Goal: Information Seeking & Learning: Learn about a topic

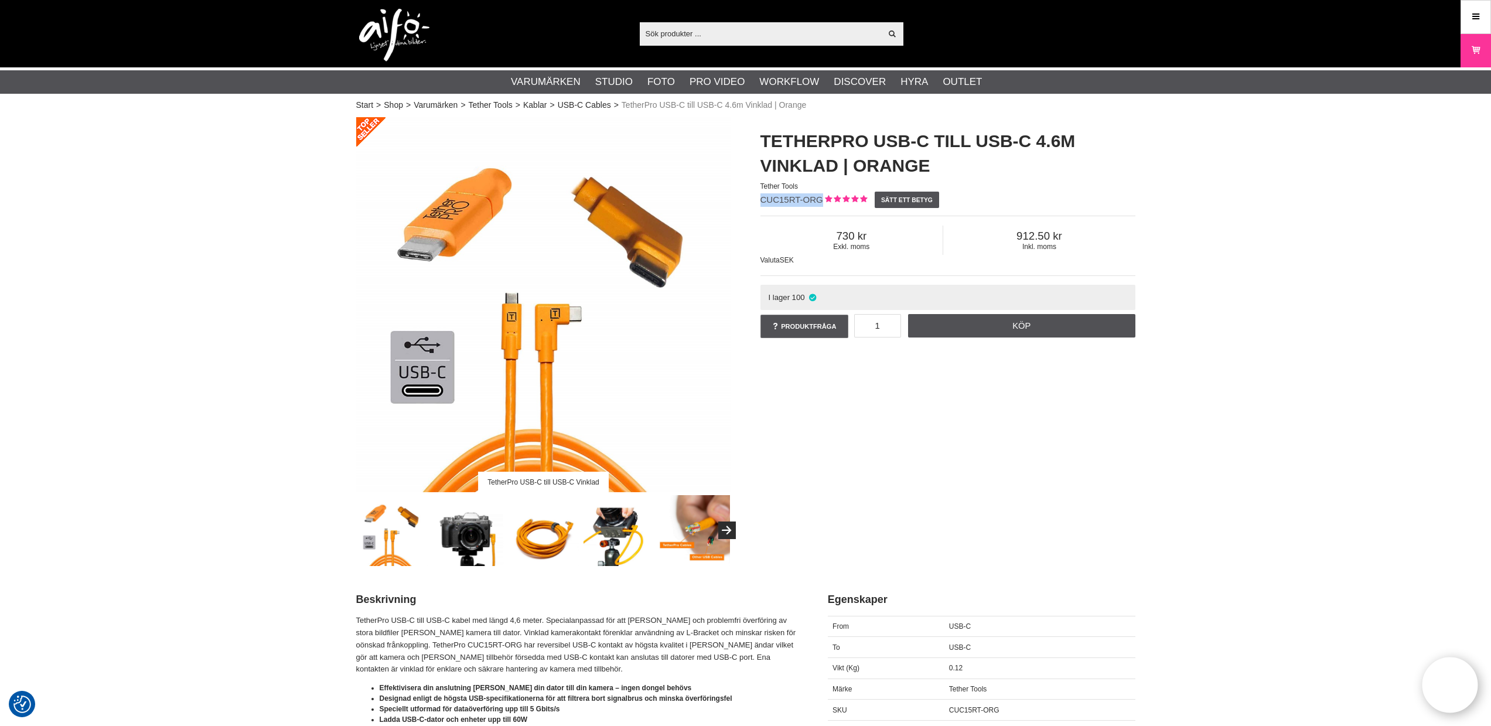
drag, startPoint x: 822, startPoint y: 197, endPoint x: 761, endPoint y: 196, distance: 60.9
click at [761, 196] on span "CUC15RT-ORG" at bounding box center [791, 199] width 63 height 10
copy span "CUC15RT-ORG"
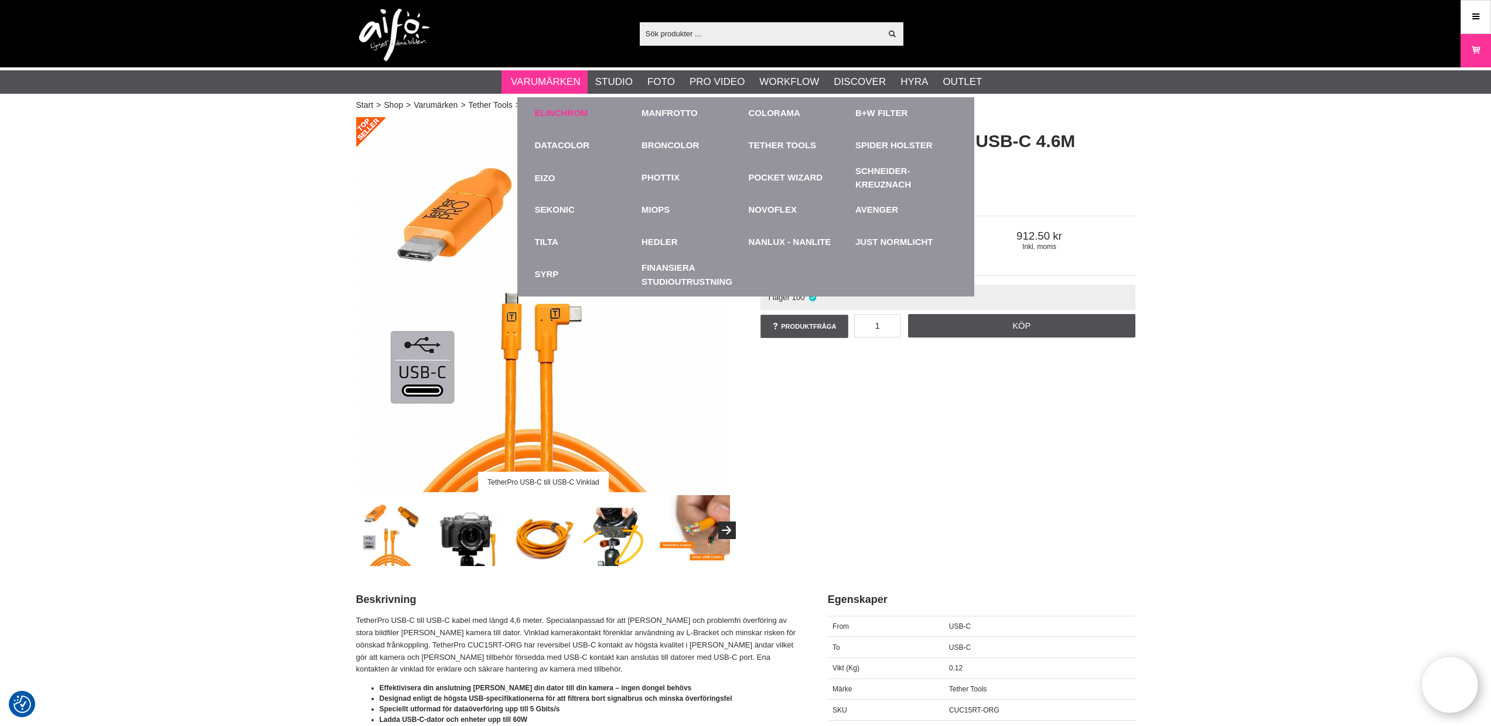
click at [556, 111] on link "Elinchrom" at bounding box center [561, 113] width 53 height 13
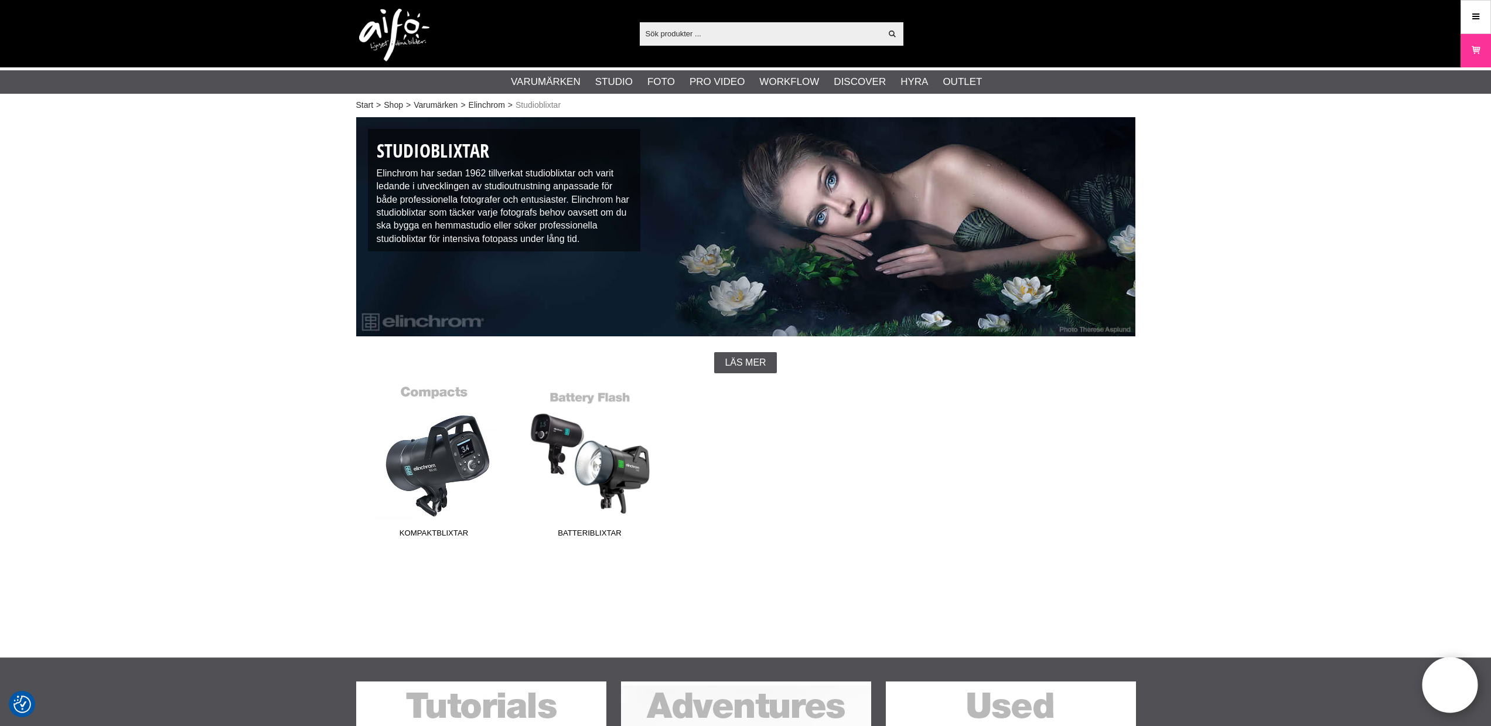
drag, startPoint x: 491, startPoint y: 473, endPoint x: 484, endPoint y: 500, distance: 27.4
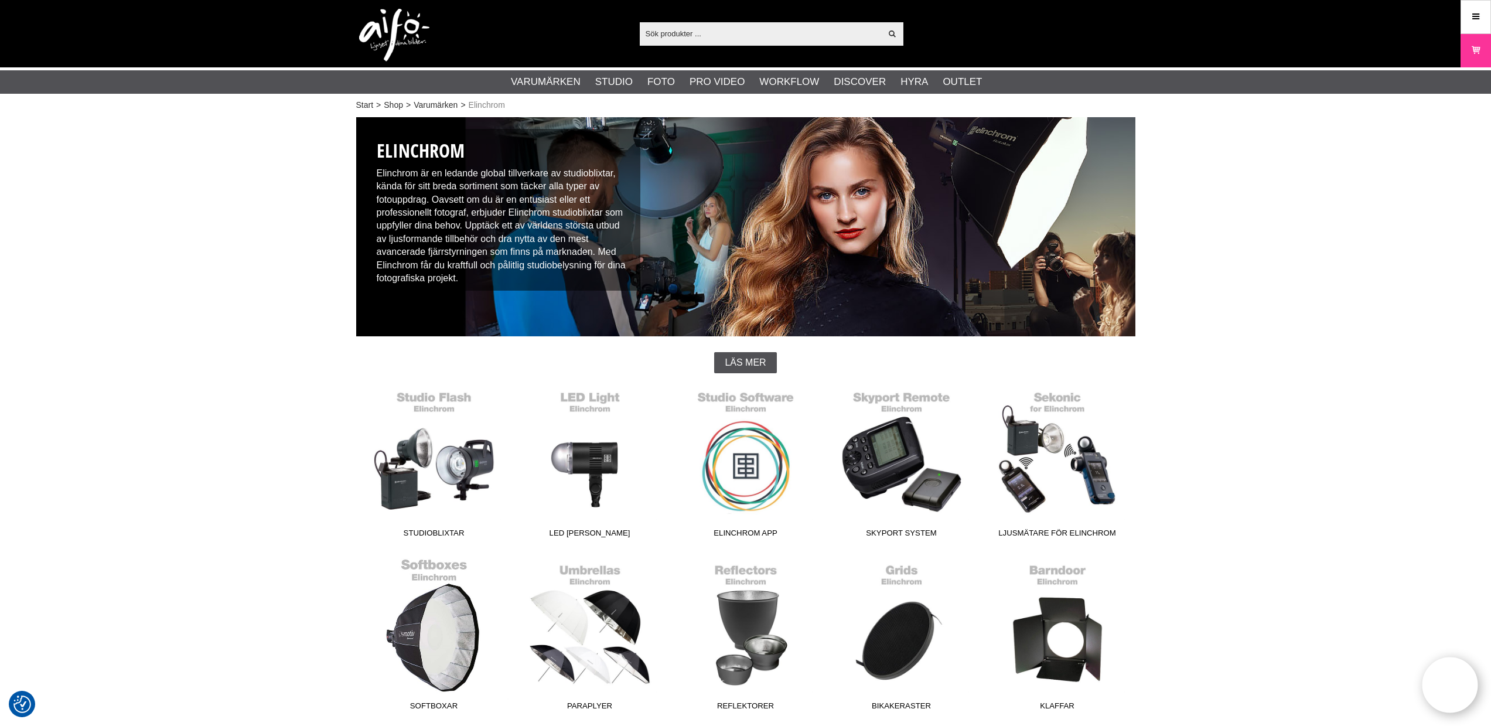
click at [458, 610] on link "Softboxar" at bounding box center [434, 637] width 156 height 158
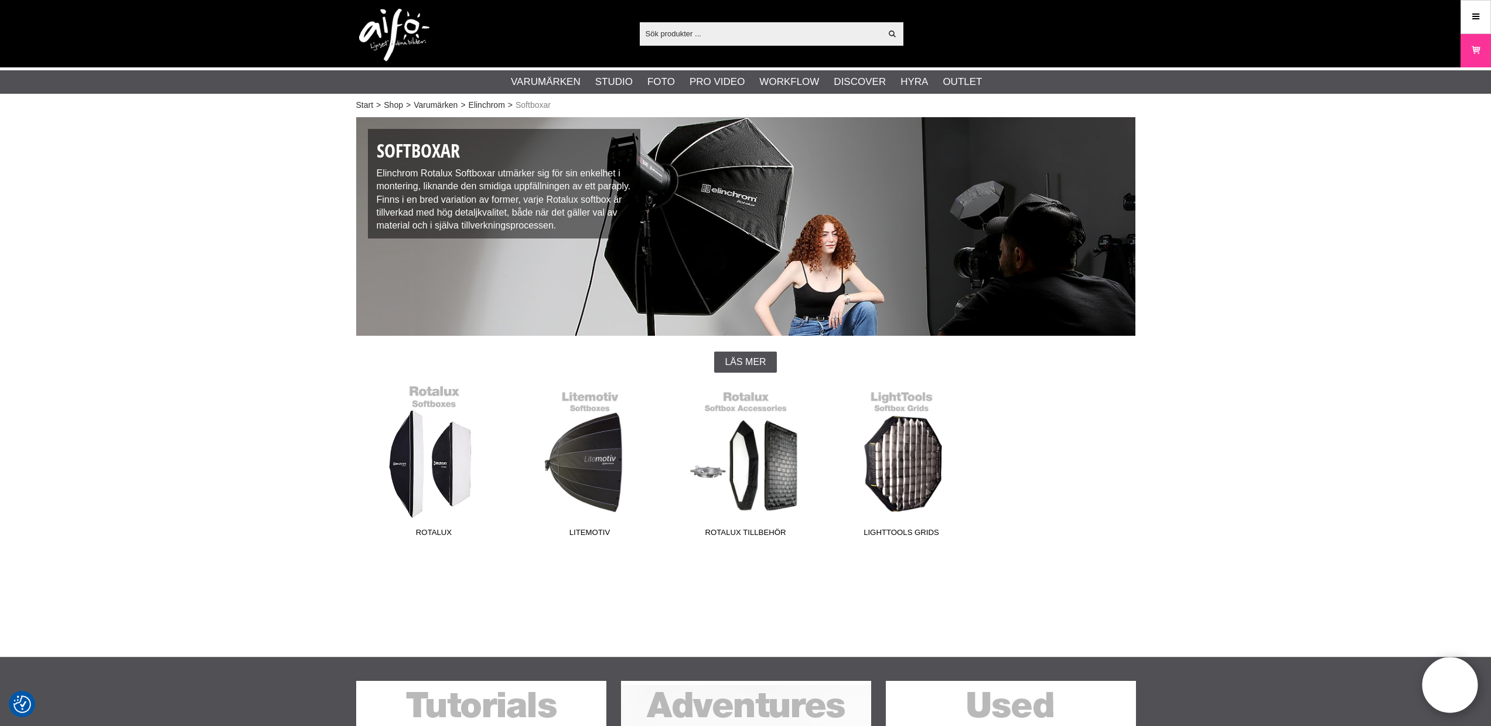
click at [452, 481] on link "Rotalux" at bounding box center [434, 463] width 156 height 158
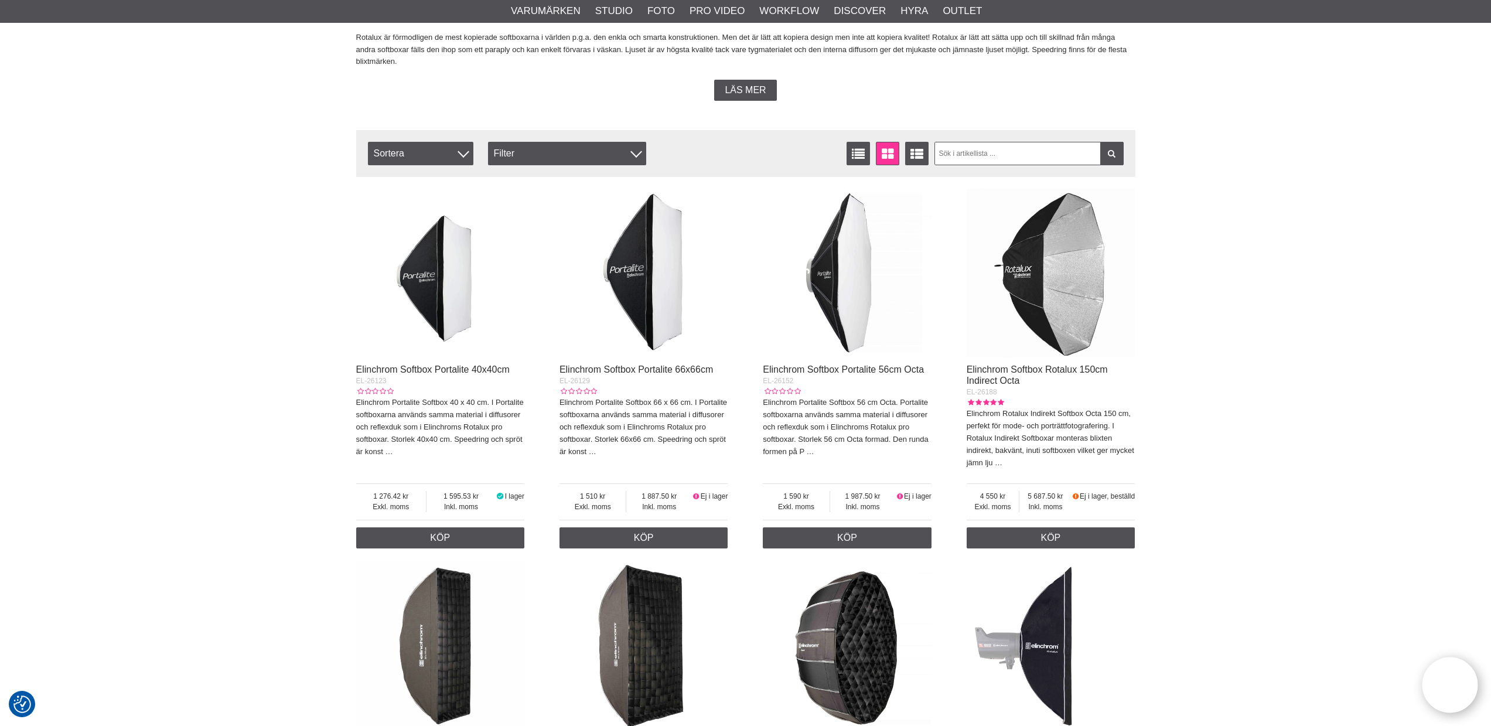
scroll to position [583, 0]
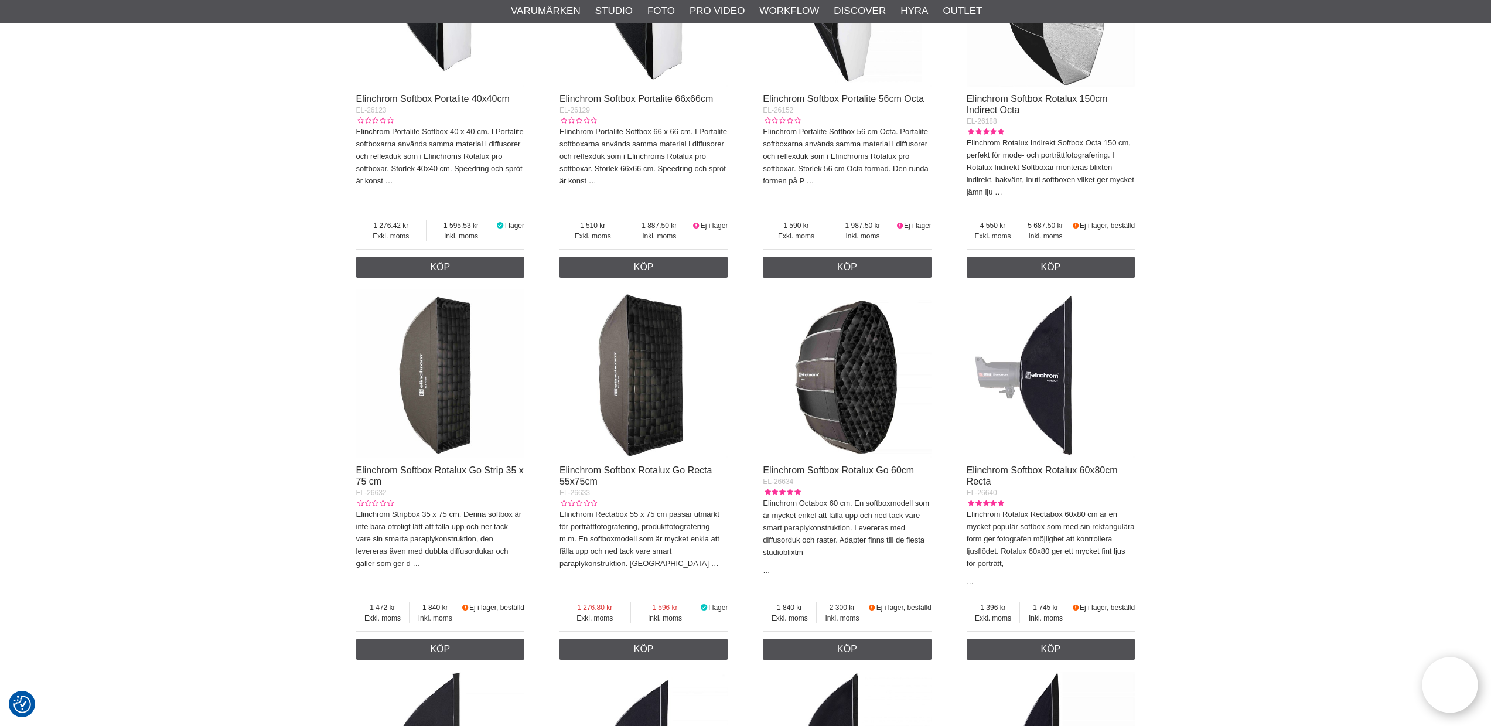
click at [655, 421] on img at bounding box center [643, 373] width 169 height 169
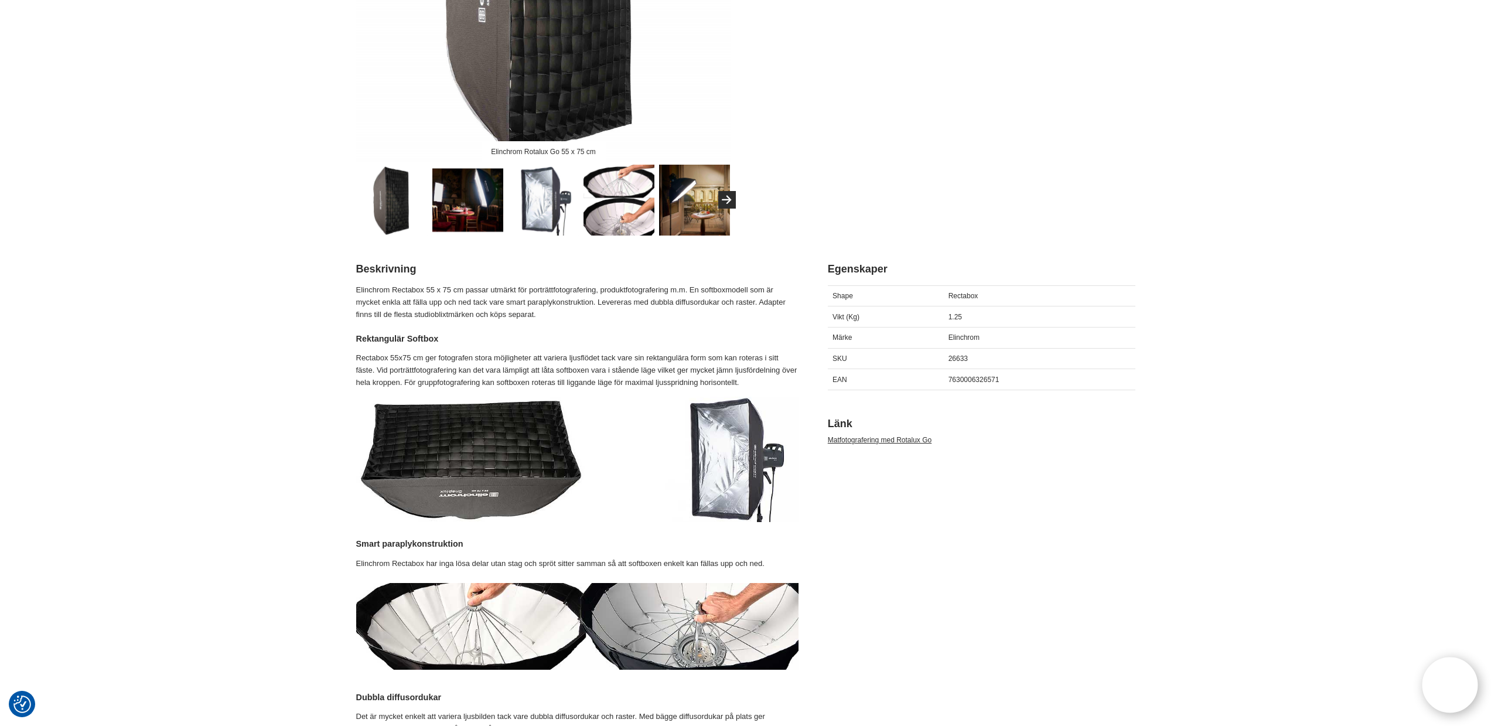
scroll to position [331, 0]
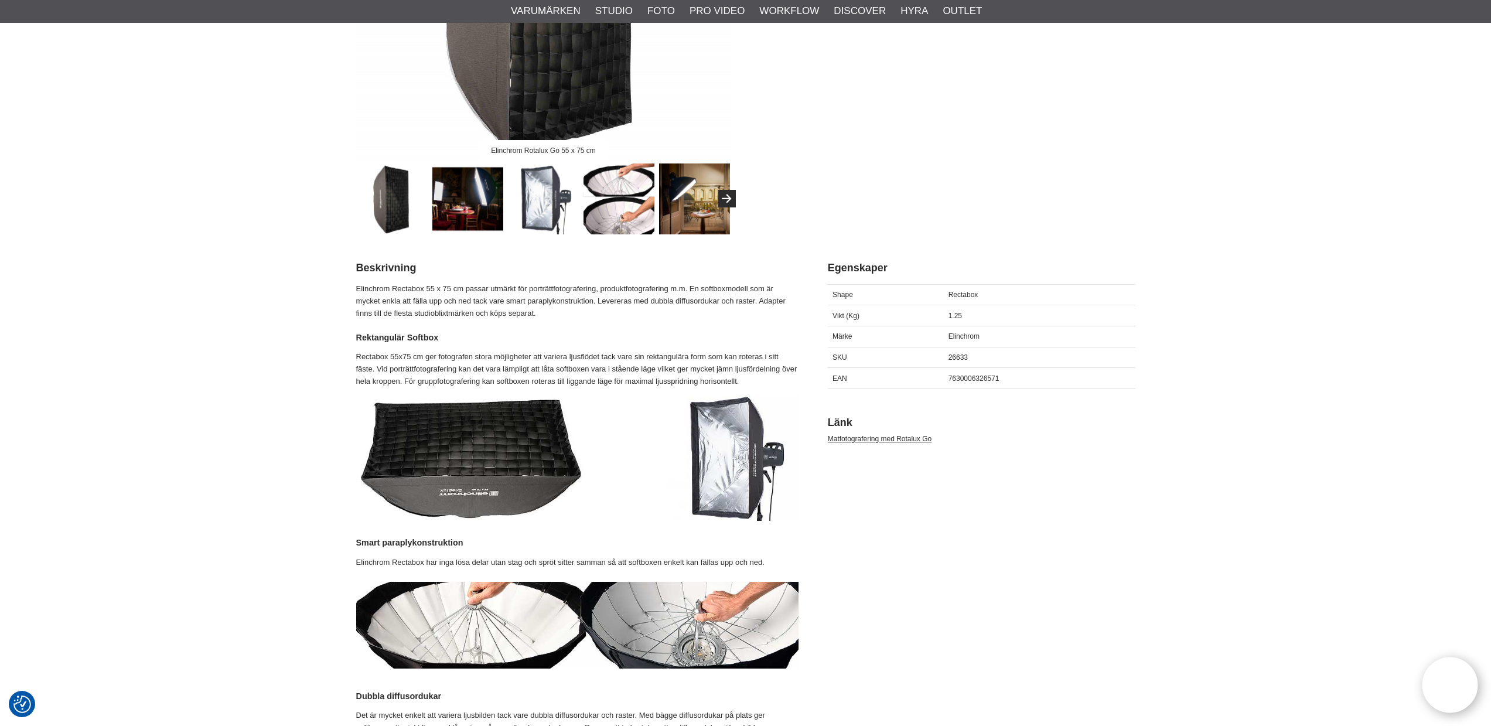
drag, startPoint x: 647, startPoint y: 419, endPoint x: 649, endPoint y: 412, distance: 7.4
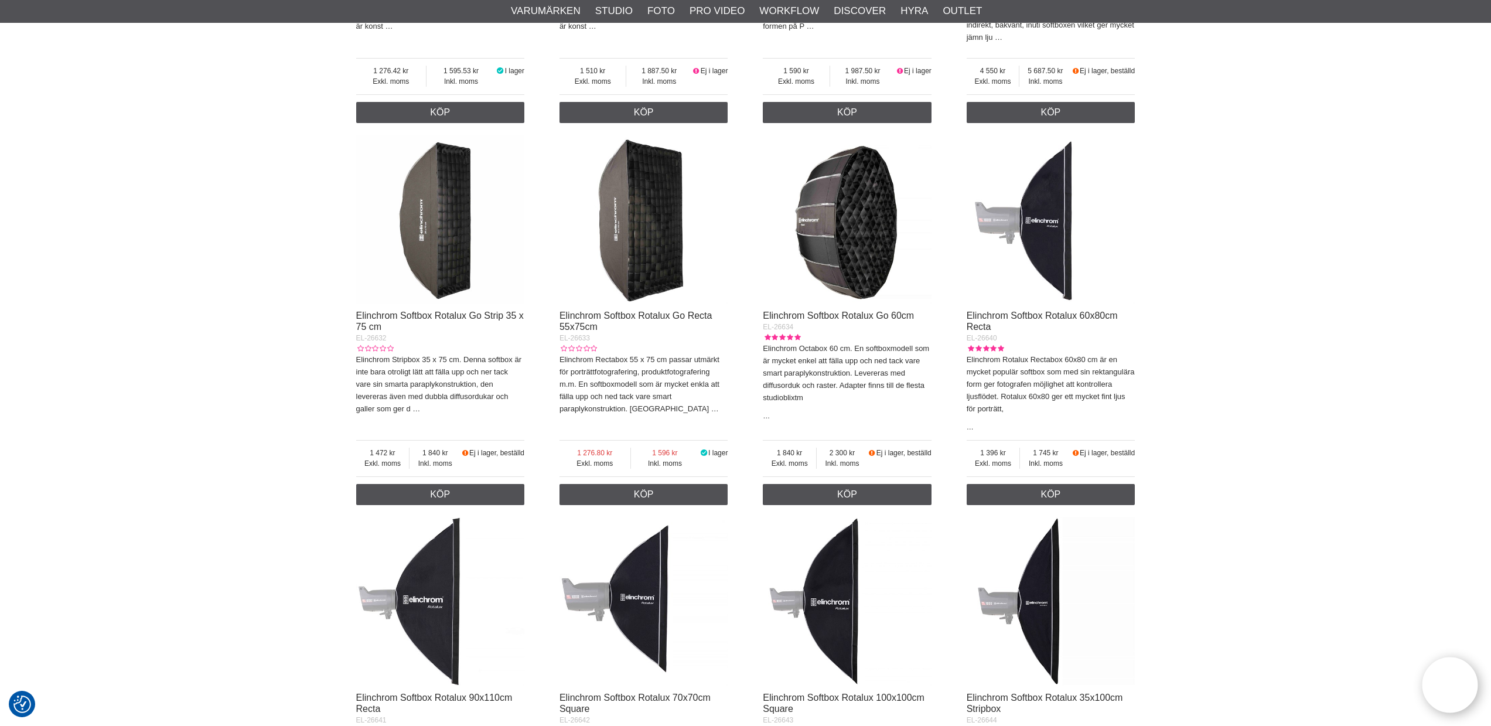
scroll to position [958, 0]
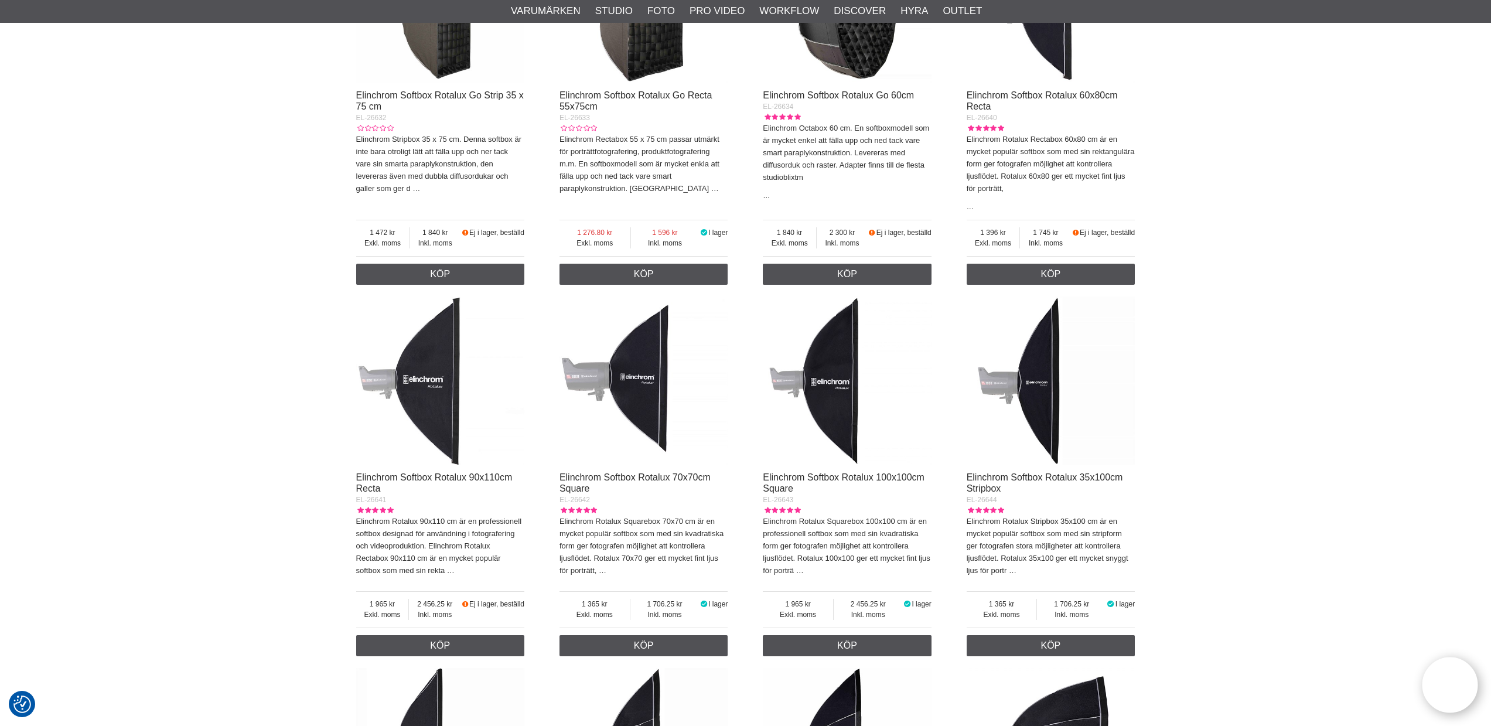
click at [654, 433] on img at bounding box center [643, 380] width 169 height 169
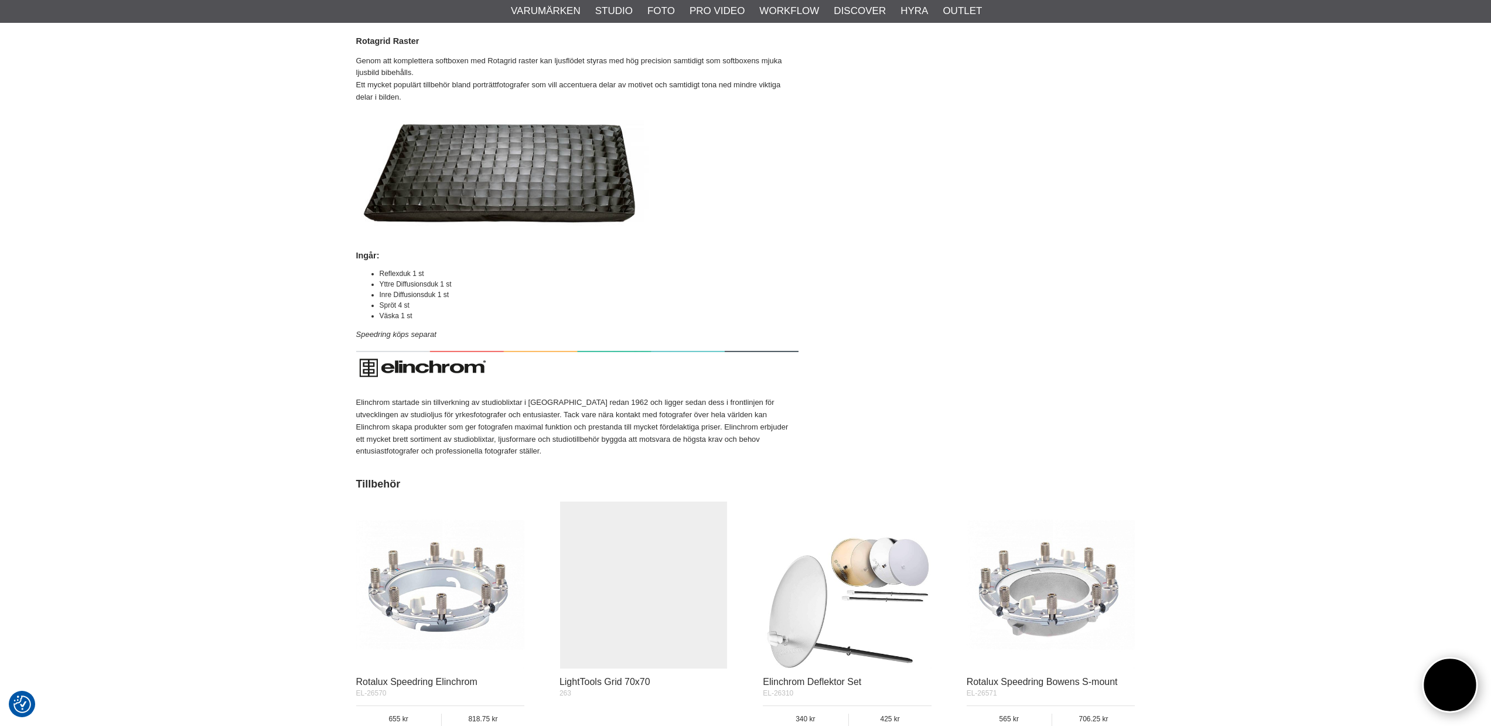
scroll to position [1431, 0]
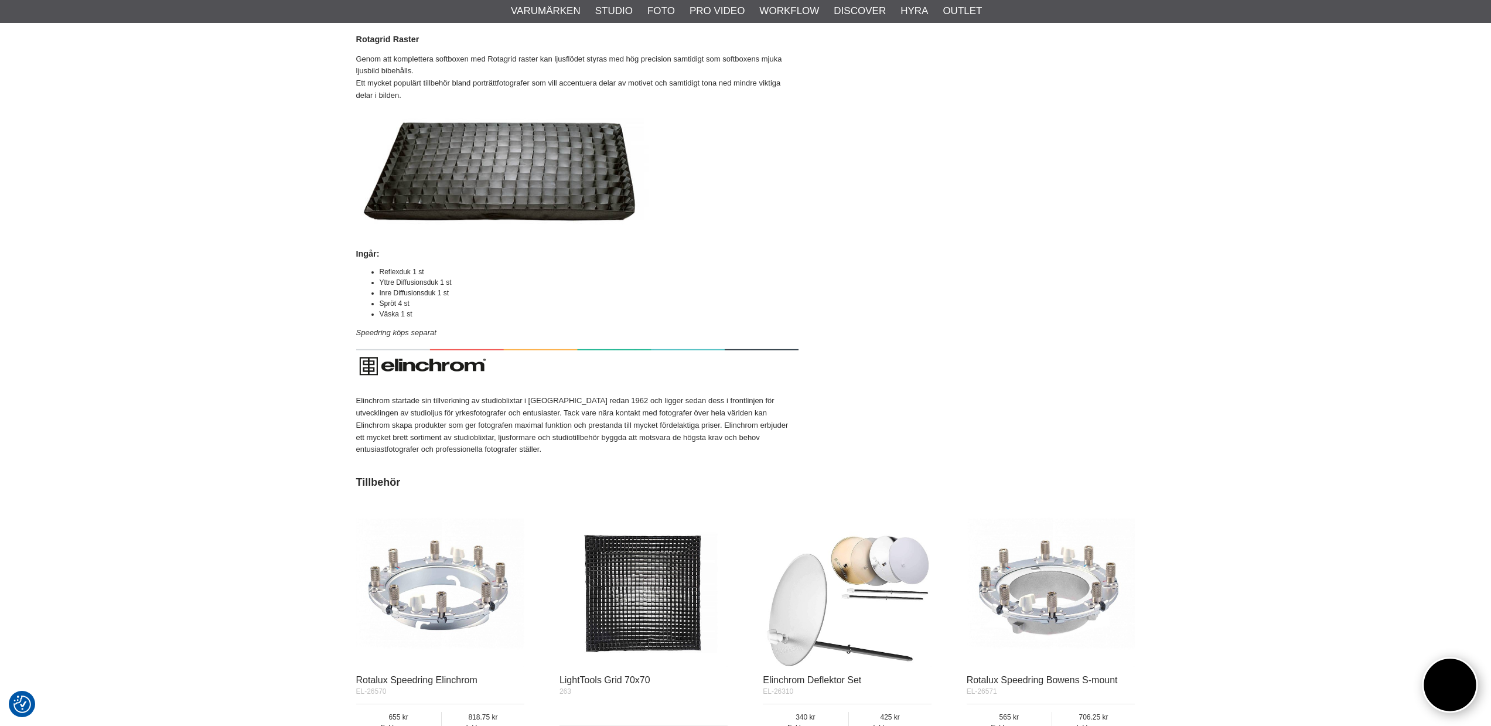
click at [440, 613] on img at bounding box center [440, 583] width 169 height 169
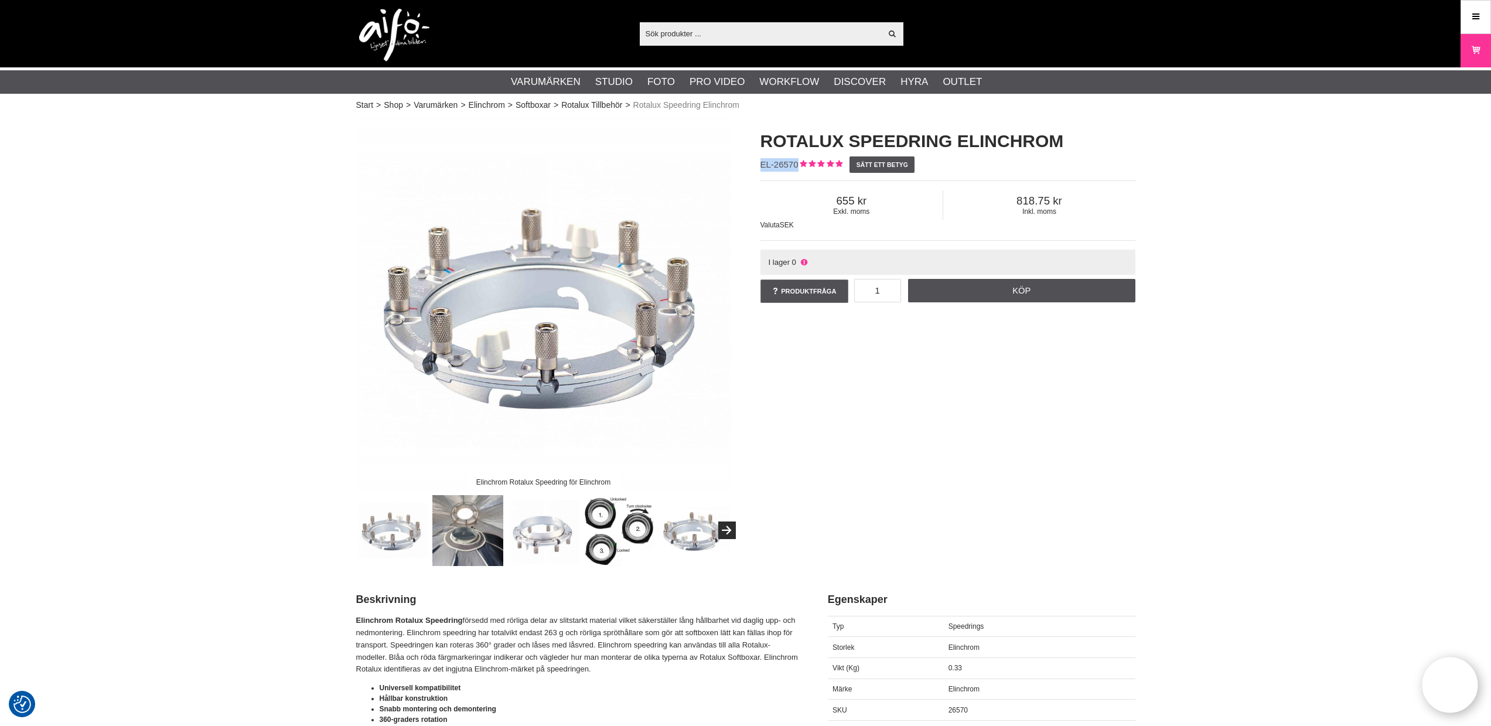
drag, startPoint x: 797, startPoint y: 166, endPoint x: 761, endPoint y: 165, distance: 35.7
click at [761, 165] on div "Rotalux Speedring Elinchrom EL-26570 Sätt ett betyg Exkl. moms 655 Inkl. moms 8…" at bounding box center [948, 217] width 404 height 200
copy span "EL-26570"
